Goal: Use online tool/utility: Utilize a website feature to perform a specific function

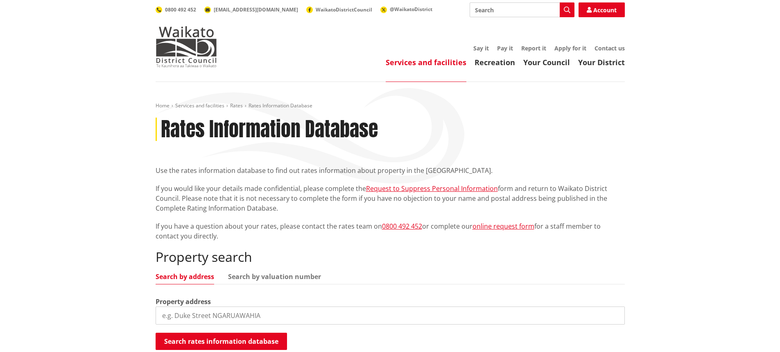
drag, startPoint x: 510, startPoint y: 12, endPoint x: 522, endPoint y: 1, distance: 15.6
click at [510, 12] on input "Search" at bounding box center [522, 9] width 105 height 15
type input "Rates Calculator"
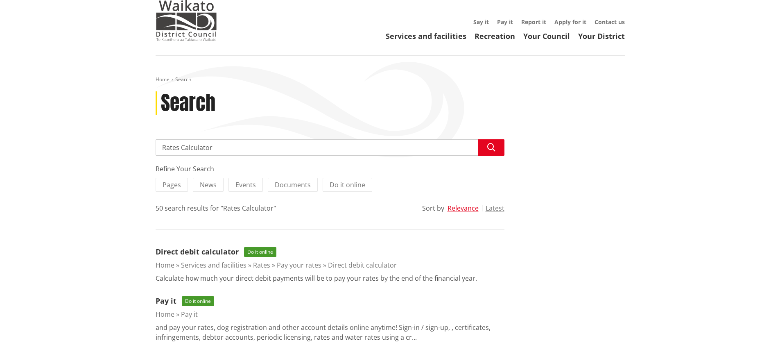
scroll to position [41, 0]
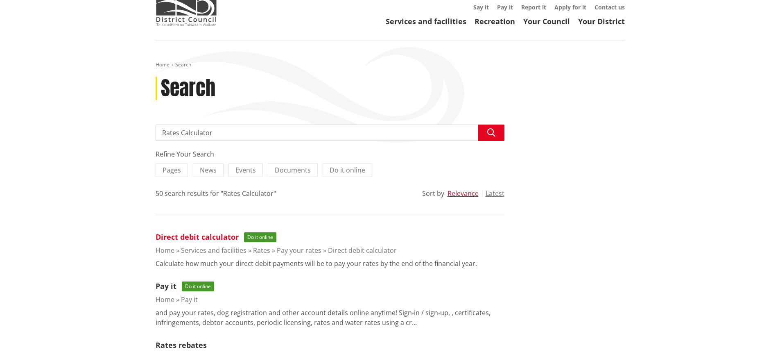
click at [206, 236] on link "Direct debit calculator" at bounding box center [197, 237] width 83 height 10
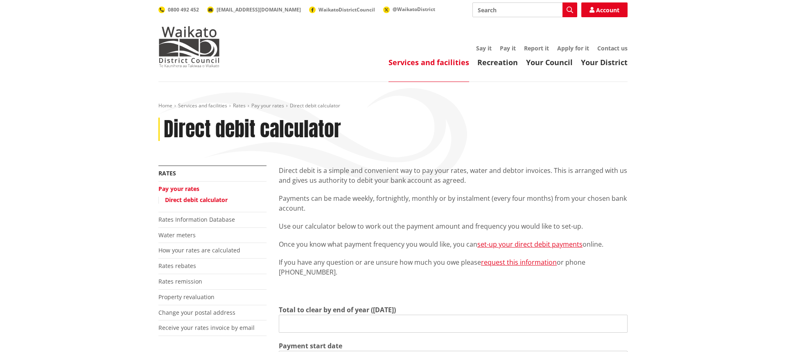
type input "0.00"
type input "[DATE]"
type input "2026-06-30"
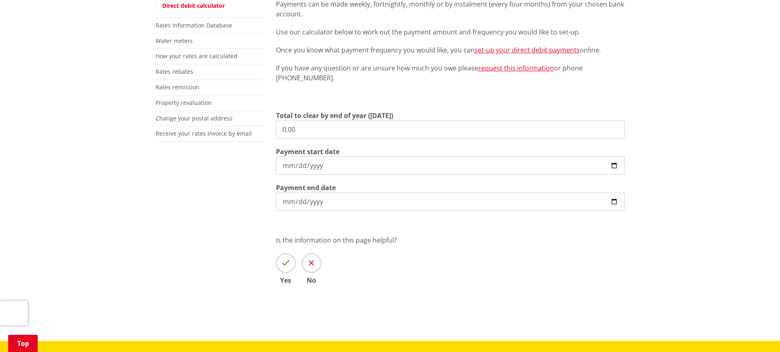
scroll to position [205, 0]
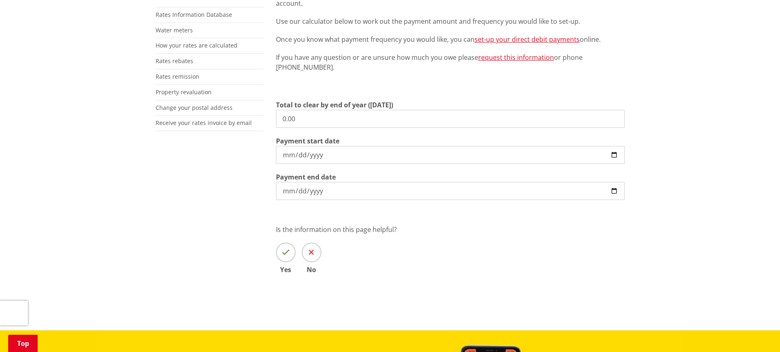
click at [287, 115] on input "0.00" at bounding box center [450, 119] width 349 height 18
drag, startPoint x: 297, startPoint y: 117, endPoint x: 264, endPoint y: 117, distance: 32.7
click at [264, 117] on div "More from this section Rates Pay your rates Direct debit calculator Rates Infor…" at bounding box center [389, 129] width 481 height 336
type input "4,837.06"
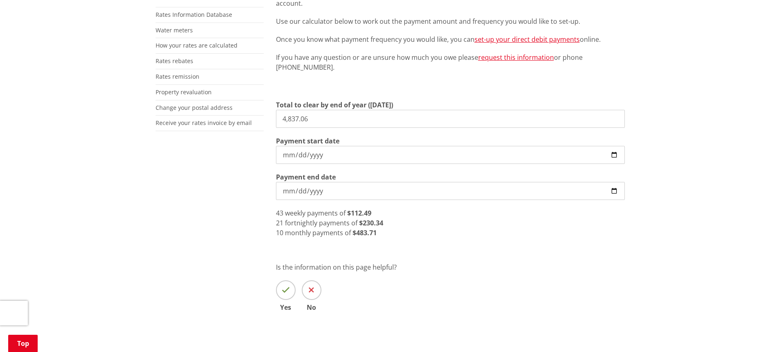
click at [504, 244] on div "Direct debit is a simple and convenient way to pay your rates, water and debtor…" at bounding box center [450, 148] width 361 height 374
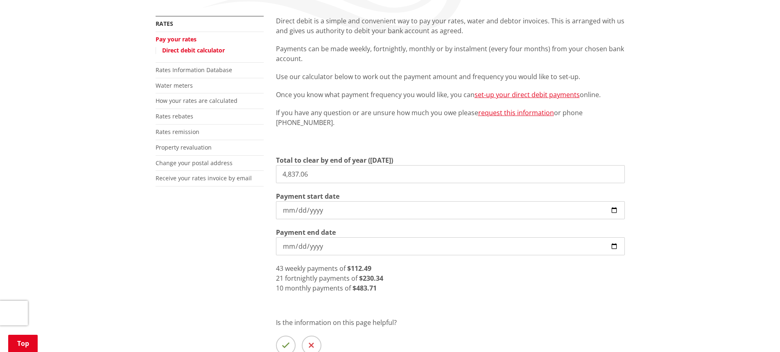
scroll to position [164, 0]
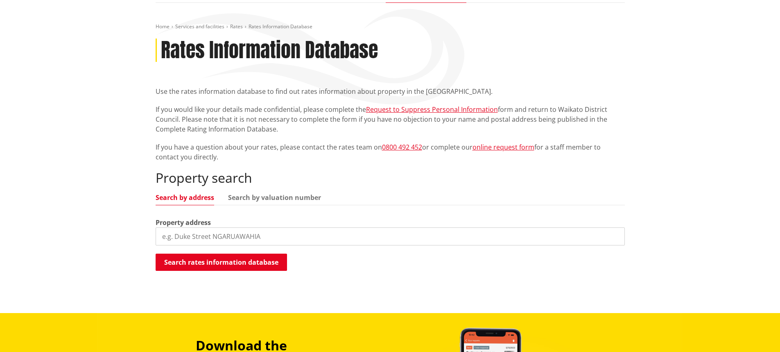
scroll to position [82, 0]
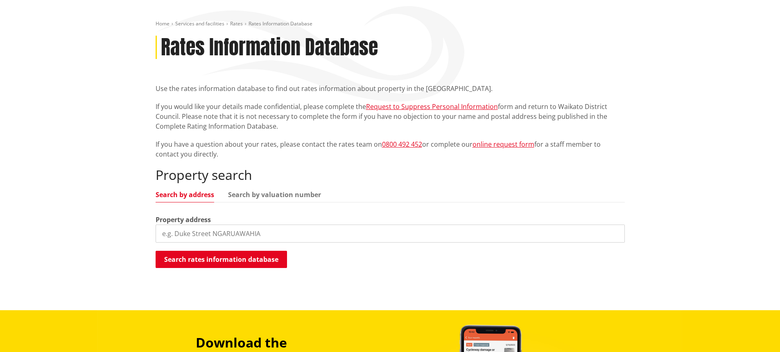
click at [194, 234] on input "search" at bounding box center [390, 233] width 469 height 18
type input "11 Pharo place"
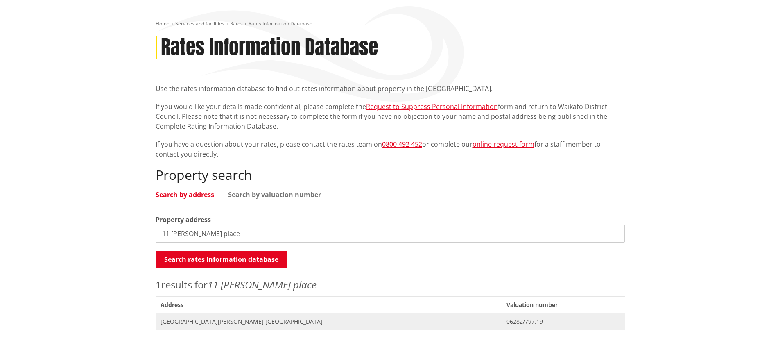
click at [210, 323] on span "[GEOGRAPHIC_DATA][PERSON_NAME] [GEOGRAPHIC_DATA]" at bounding box center [328, 321] width 336 height 8
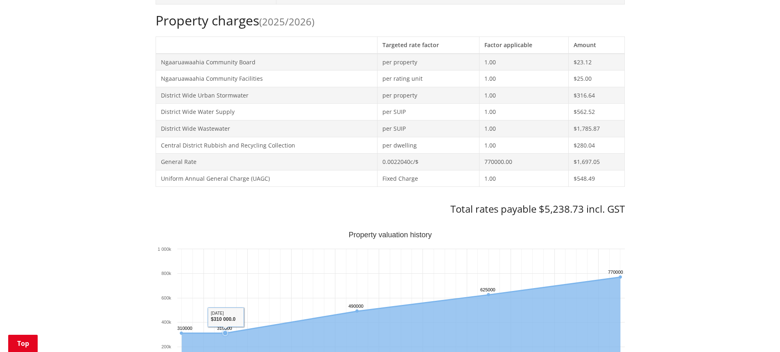
scroll to position [246, 0]
